Goal: Transaction & Acquisition: Subscribe to service/newsletter

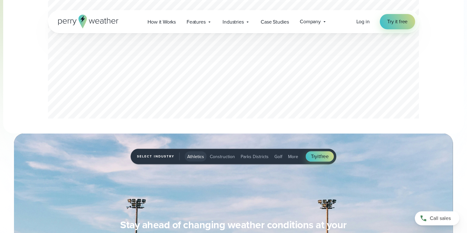
scroll to position [380, 0]
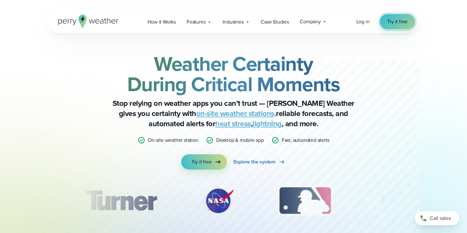
click at [391, 17] on link "Try it free" at bounding box center [398, 21] width 36 height 15
